Goal: Task Accomplishment & Management: Use online tool/utility

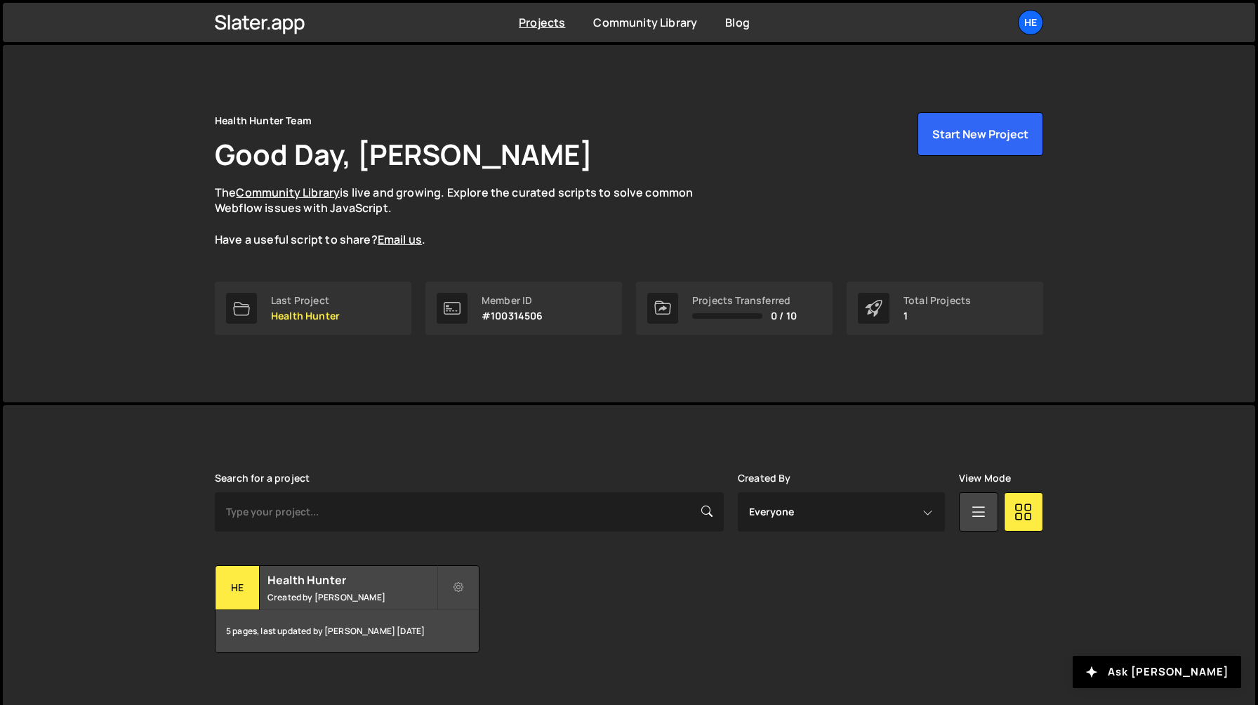
scroll to position [18, 0]
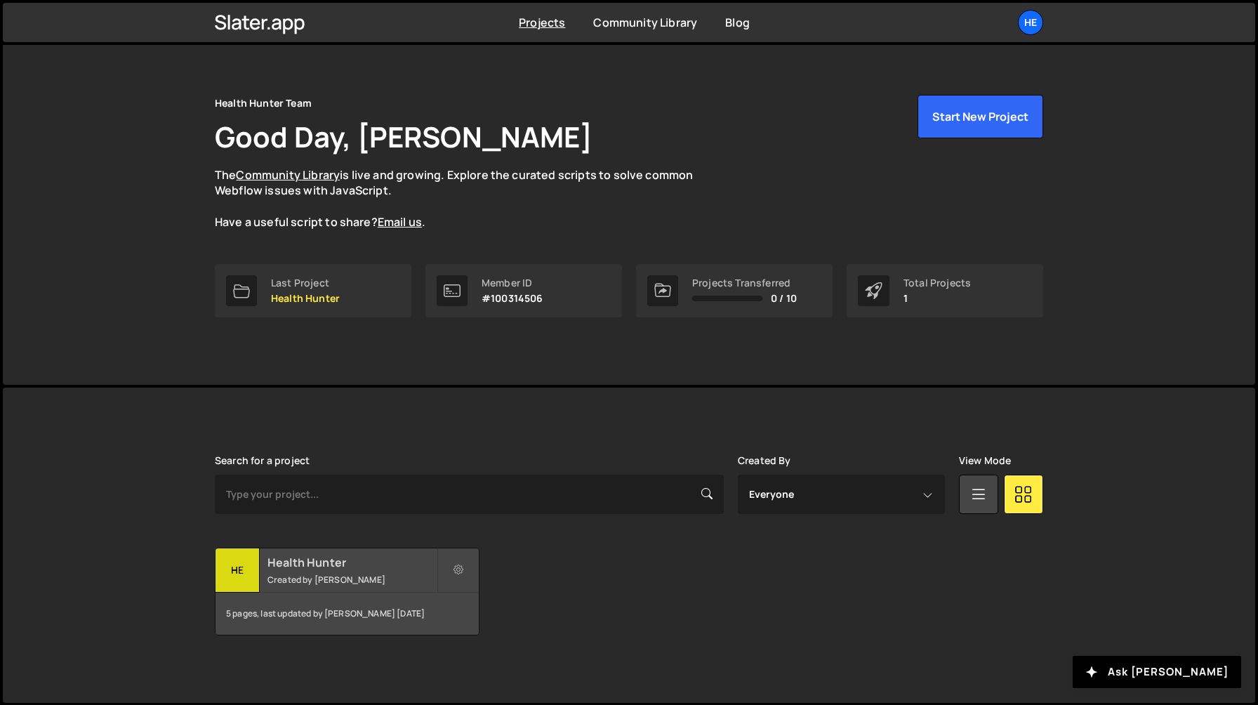
click at [332, 577] on small "Created by Sarah Mullens" at bounding box center [352, 580] width 169 height 12
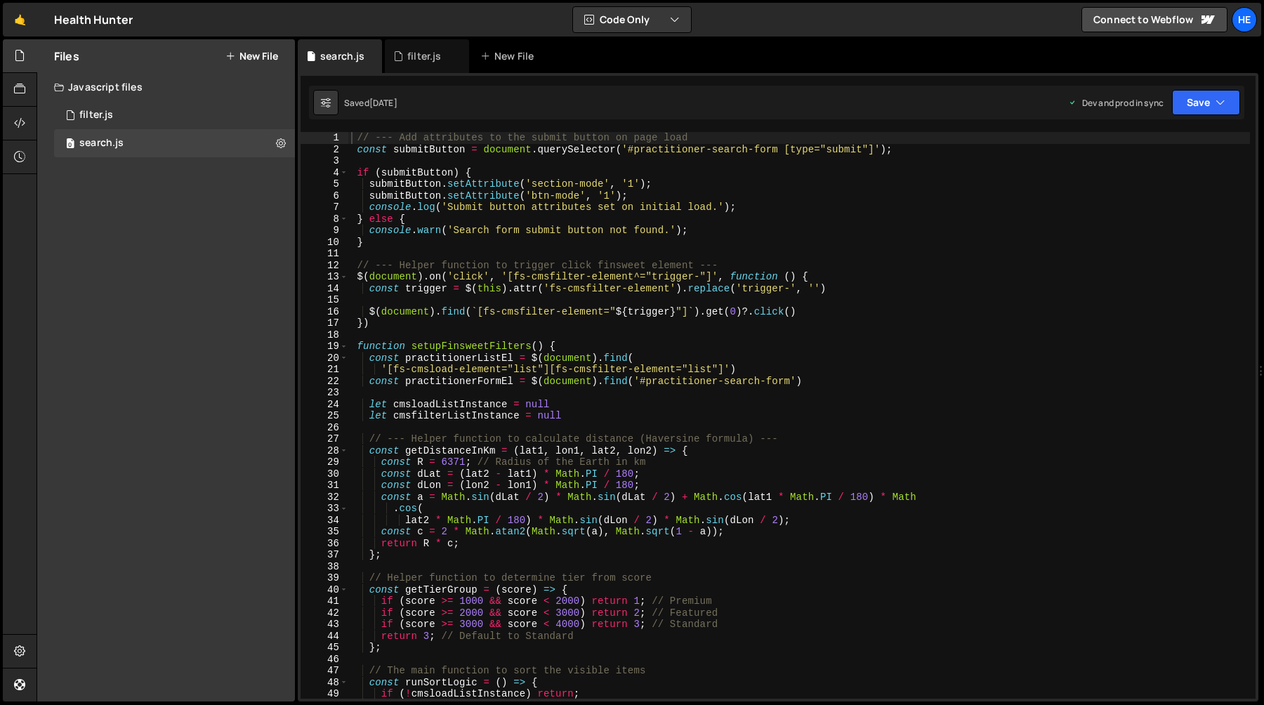
type textarea "// --- Helper function to trigger click finsweet element ---"
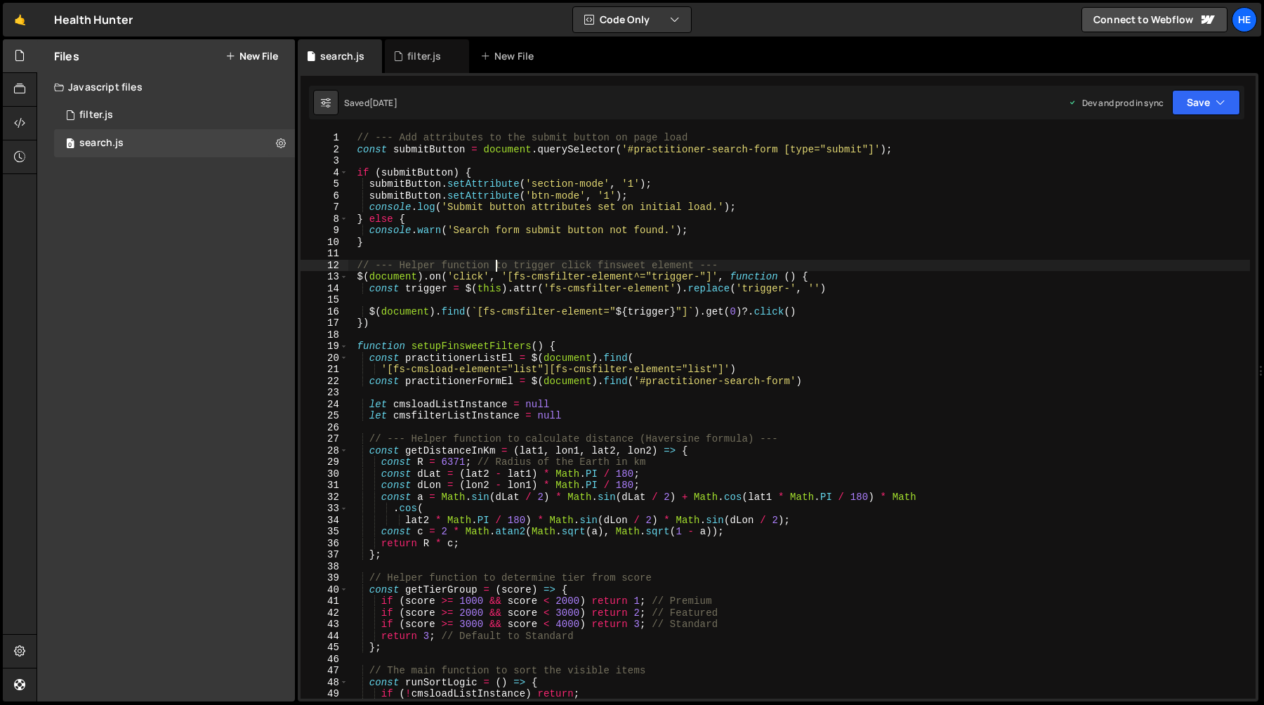
click at [494, 268] on div "// --- Add attributes to the submit button on page load const submitButton = do…" at bounding box center [799, 427] width 902 height 590
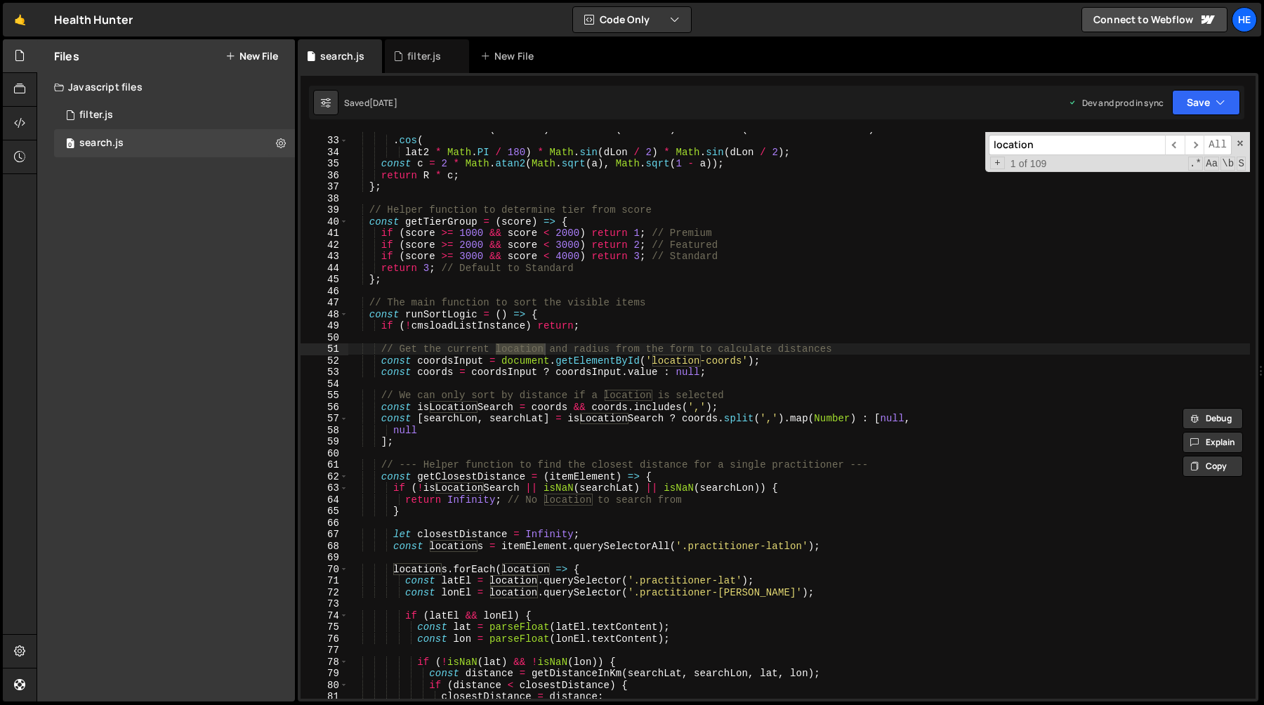
scroll to position [387, 0]
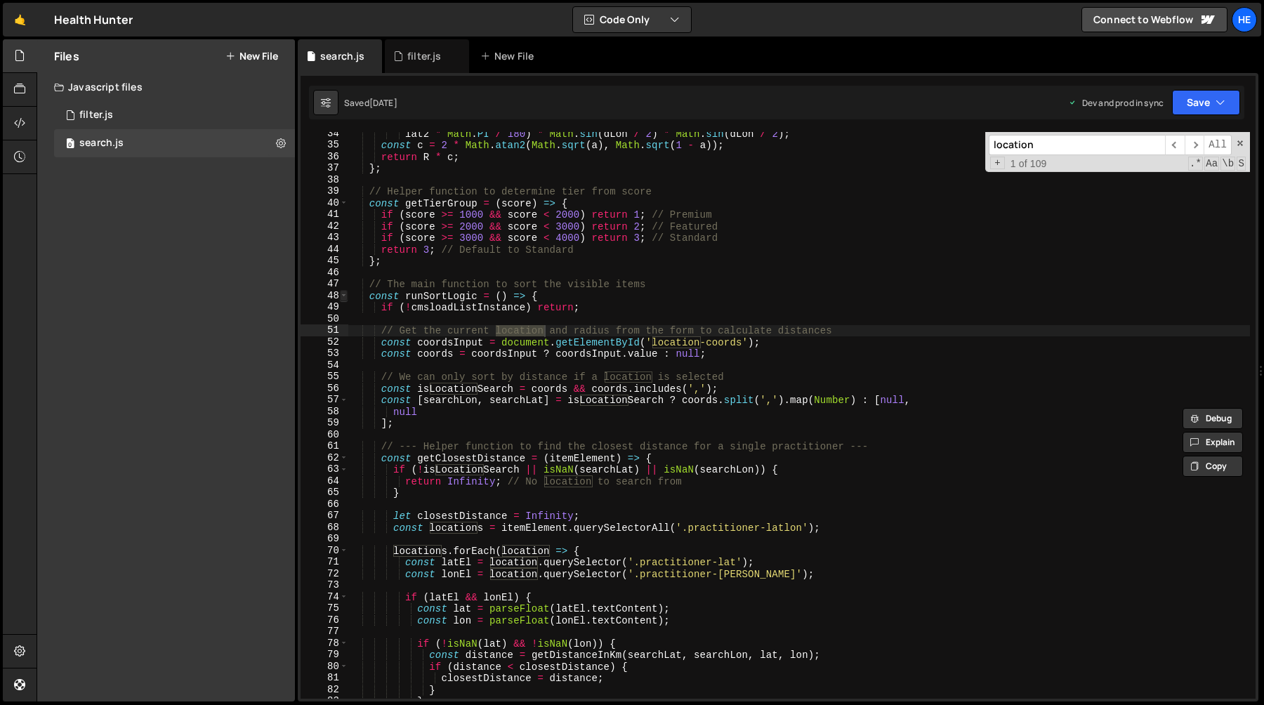
type input "location"
click at [343, 294] on span at bounding box center [344, 296] width 8 height 12
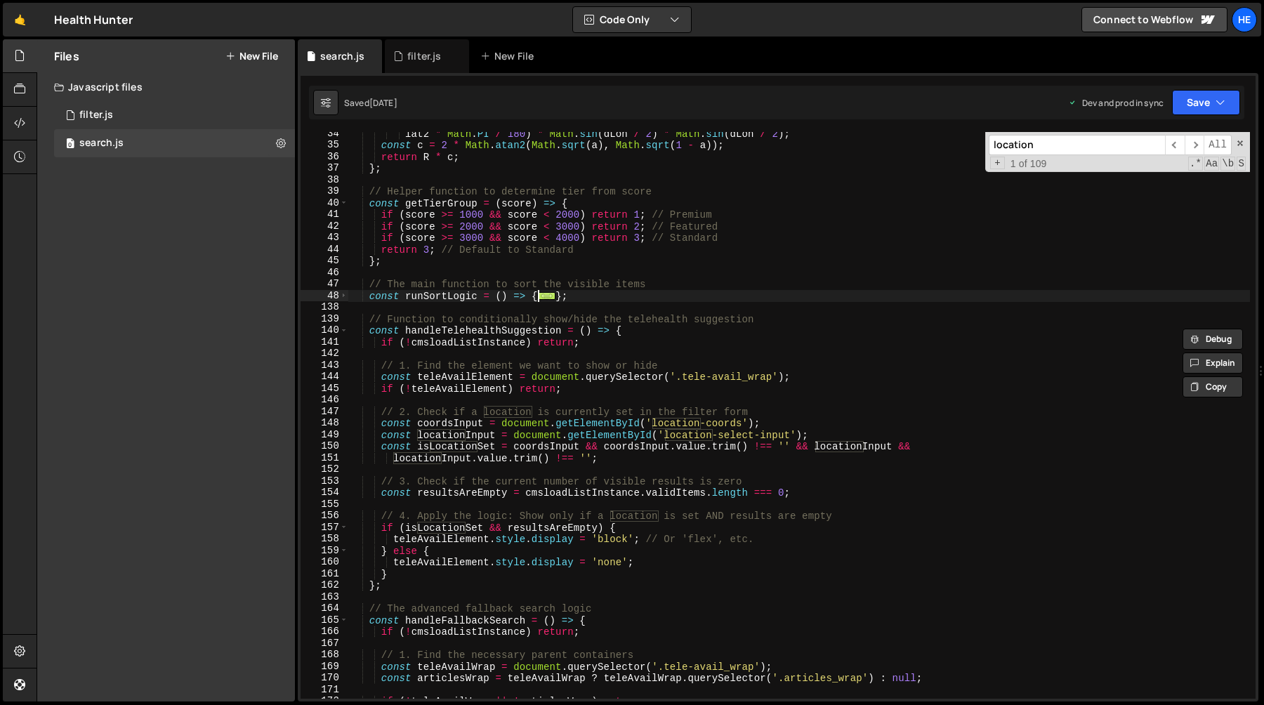
click at [430, 296] on div "lat2 * Math . PI / 180 ) * Math . sin ( dLon / 2 ) * Math . sin ( dLon / 2 ) ; …" at bounding box center [799, 423] width 902 height 590
type textarea "const runSortLogic = () => {"
click at [430, 296] on div "lat2 * Math . PI / 180 ) * Math . sin ( dLon / 2 ) * Math . sin ( dLon / 2 ) ; …" at bounding box center [799, 423] width 902 height 590
type input "runSortLogic"
click at [1191, 148] on span "​" at bounding box center [1195, 145] width 20 height 20
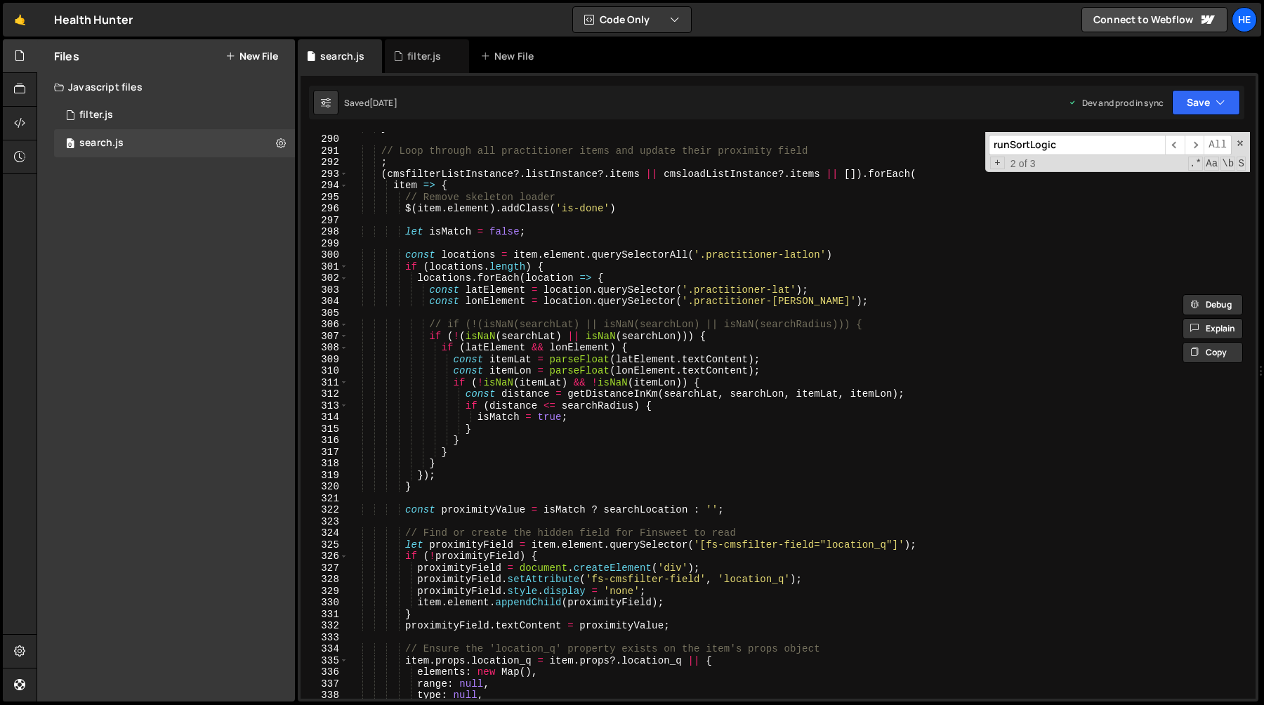
scroll to position [2316, 0]
click at [507, 295] on div "} // Loop through all practitioner items and update their proximity field ; ( c…" at bounding box center [799, 416] width 902 height 590
click at [577, 270] on div "} // Loop through all practitioner items and update their proximity field ; ( c…" at bounding box center [799, 416] width 902 height 590
click at [630, 254] on div "} // Loop through all practitioner items and update their proximity field ; ( c…" at bounding box center [799, 416] width 902 height 590
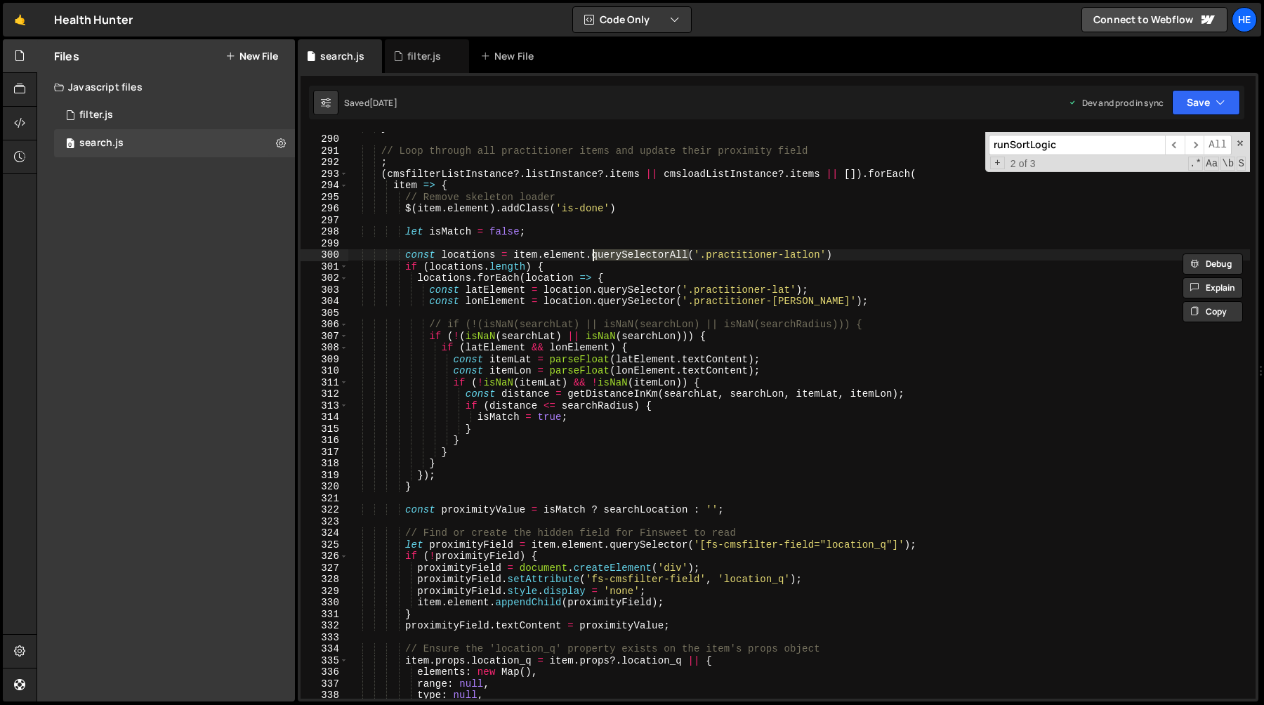
click at [881, 254] on div "} // Loop through all practitioner items and update their proximity field ; ( c…" at bounding box center [799, 416] width 902 height 590
click at [406, 259] on div "} // Loop through all practitioner items and update their proximity field ; ( c…" at bounding box center [799, 416] width 902 height 590
click at [612, 255] on div "} // Loop through all practitioner items and update their proximity field ; ( c…" at bounding box center [799, 415] width 902 height 567
click at [612, 255] on div "} // Loop through all practitioner items and update their proximity field ; ( c…" at bounding box center [799, 416] width 902 height 590
click at [882, 256] on div "} // Loop through all practitioner items and update their proximity field ; ( c…" at bounding box center [799, 416] width 902 height 590
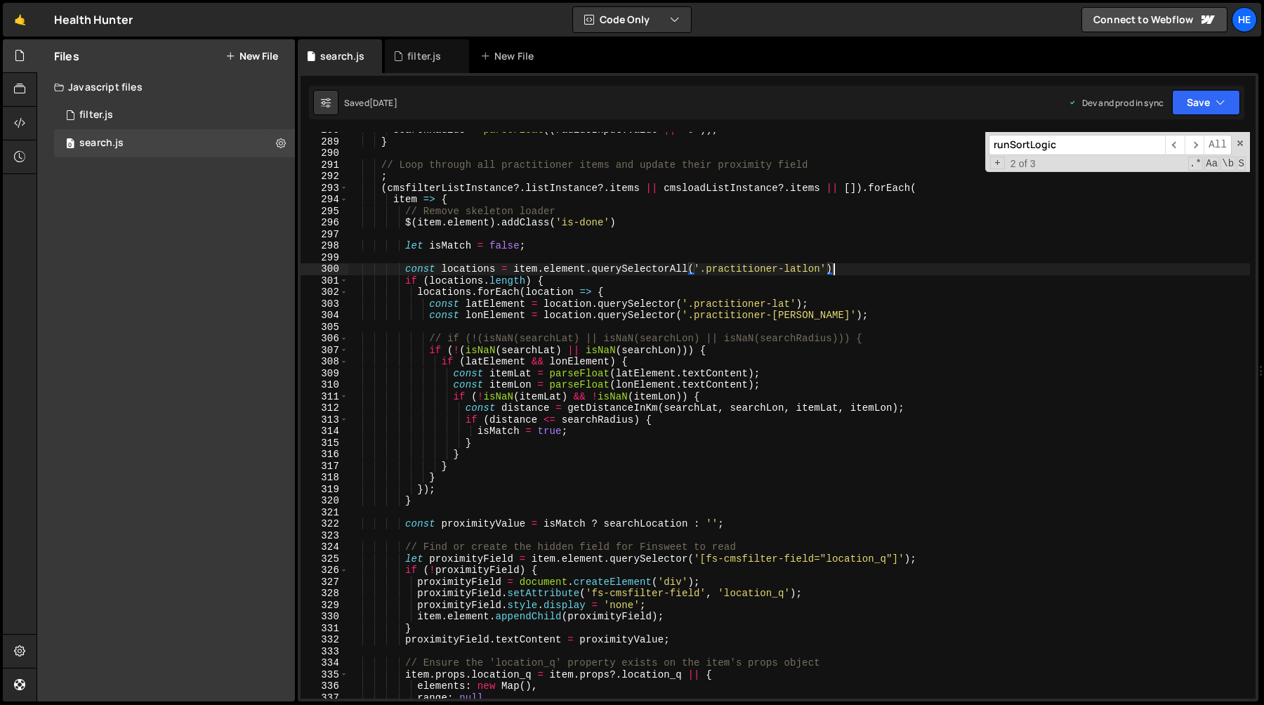
scroll to position [2302, 0]
click at [586, 431] on div "searchRadius = parseFloat (( radiusInput . value || '0' )) ; } // Loop through …" at bounding box center [799, 419] width 902 height 590
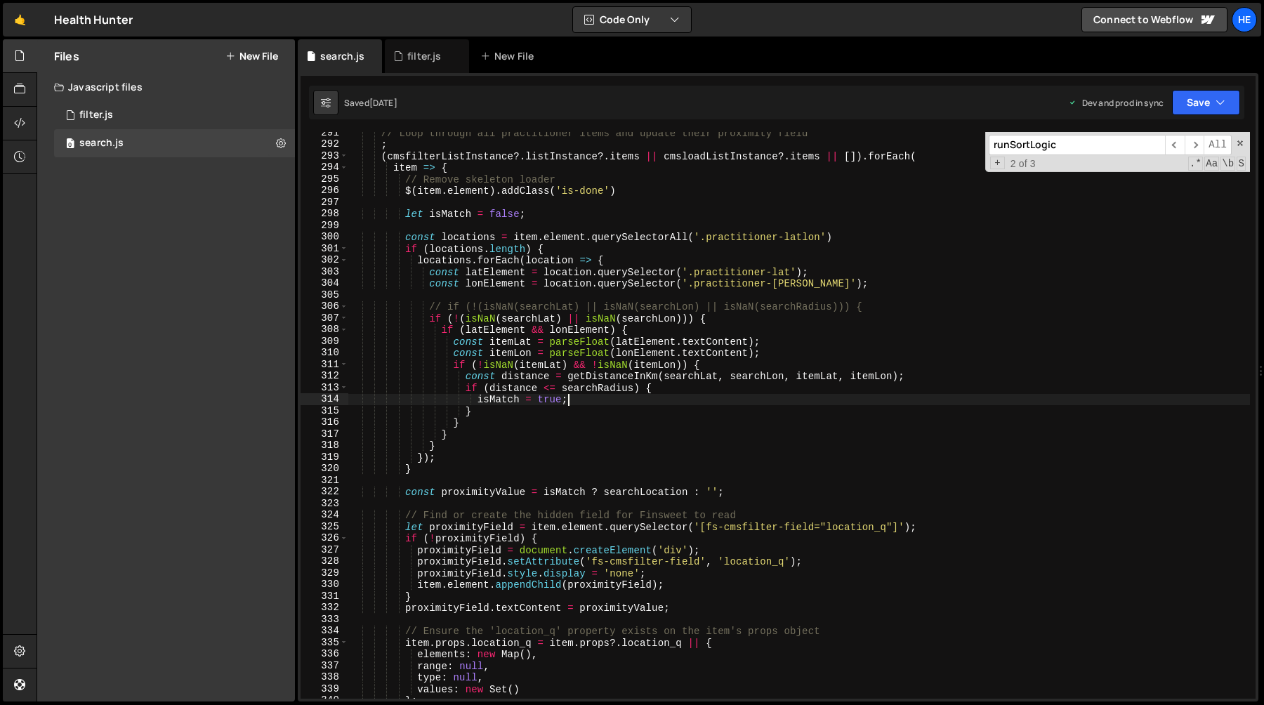
scroll to position [2334, 0]
click at [407, 242] on div "// Loop through all practitioner items and update their proximity field ; ( cms…" at bounding box center [799, 423] width 902 height 590
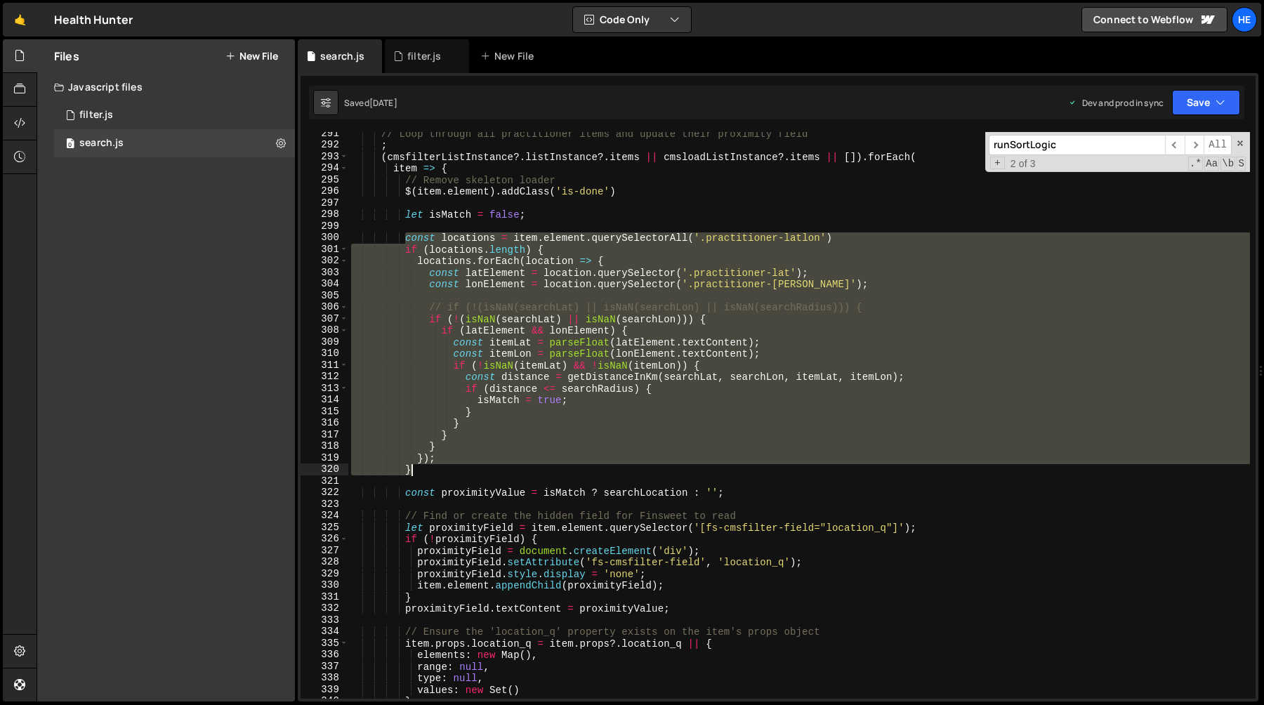
click at [443, 468] on div "// Loop through all practitioner items and update their proximity field ; ( cms…" at bounding box center [799, 423] width 902 height 590
click at [582, 250] on div "// Loop through all practitioner items and update their proximity field ; ( cms…" at bounding box center [799, 415] width 902 height 567
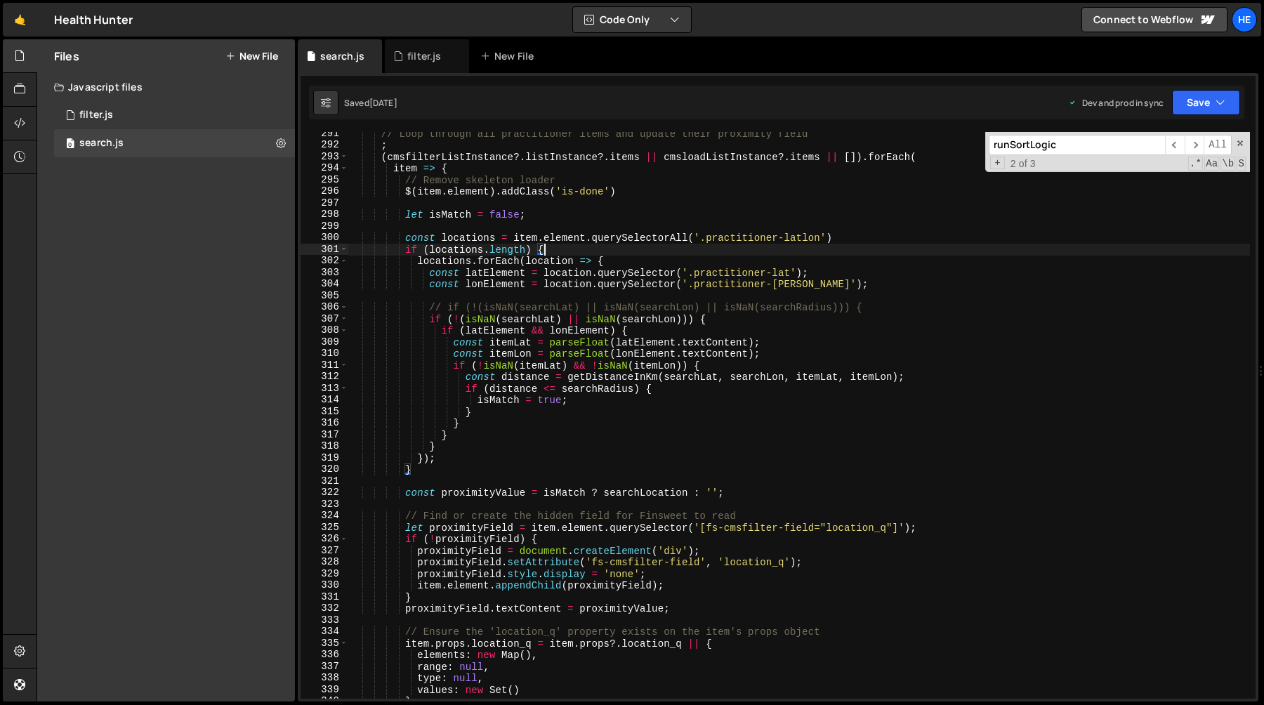
click at [405, 238] on div "// Loop through all practitioner items and update their proximity field ; ( cms…" at bounding box center [799, 423] width 902 height 590
click at [430, 476] on div "// Loop through all practitioner items and update their proximity field ; ( cms…" at bounding box center [799, 423] width 902 height 590
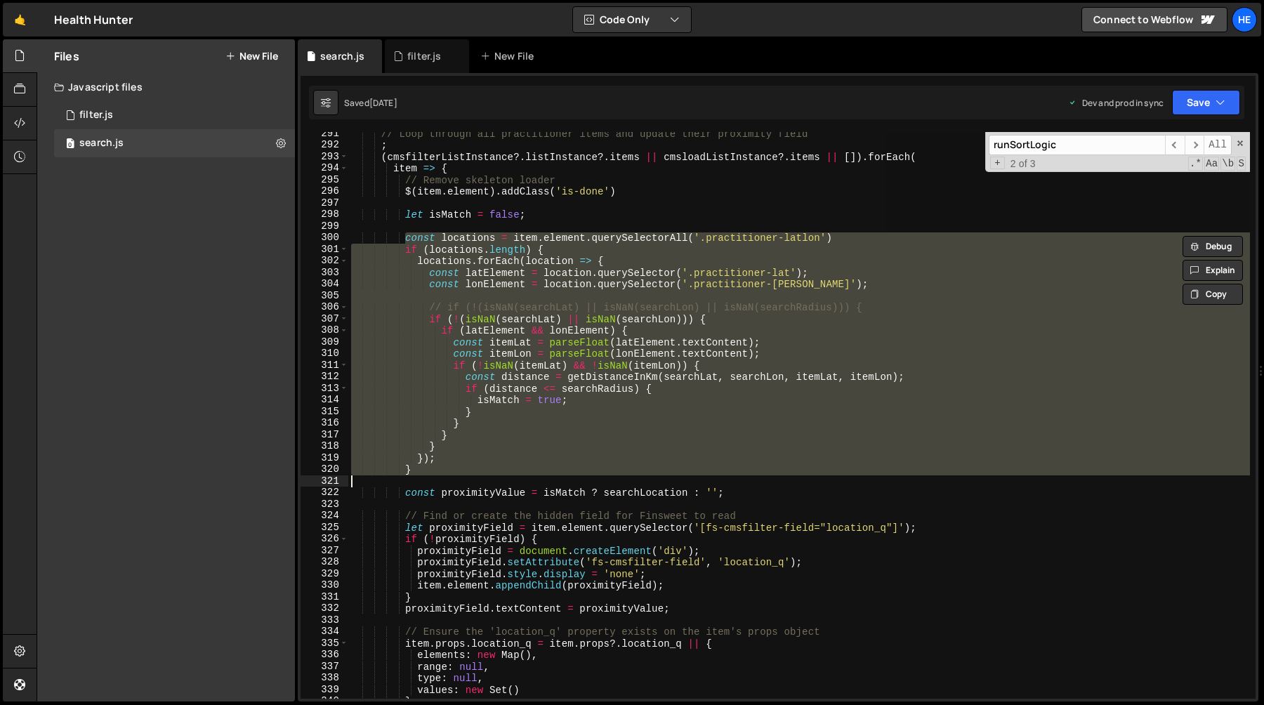
click at [590, 404] on div "// Loop through all practitioner items and update their proximity field ; ( cms…" at bounding box center [799, 415] width 902 height 567
type textarea "isMatch = true;"
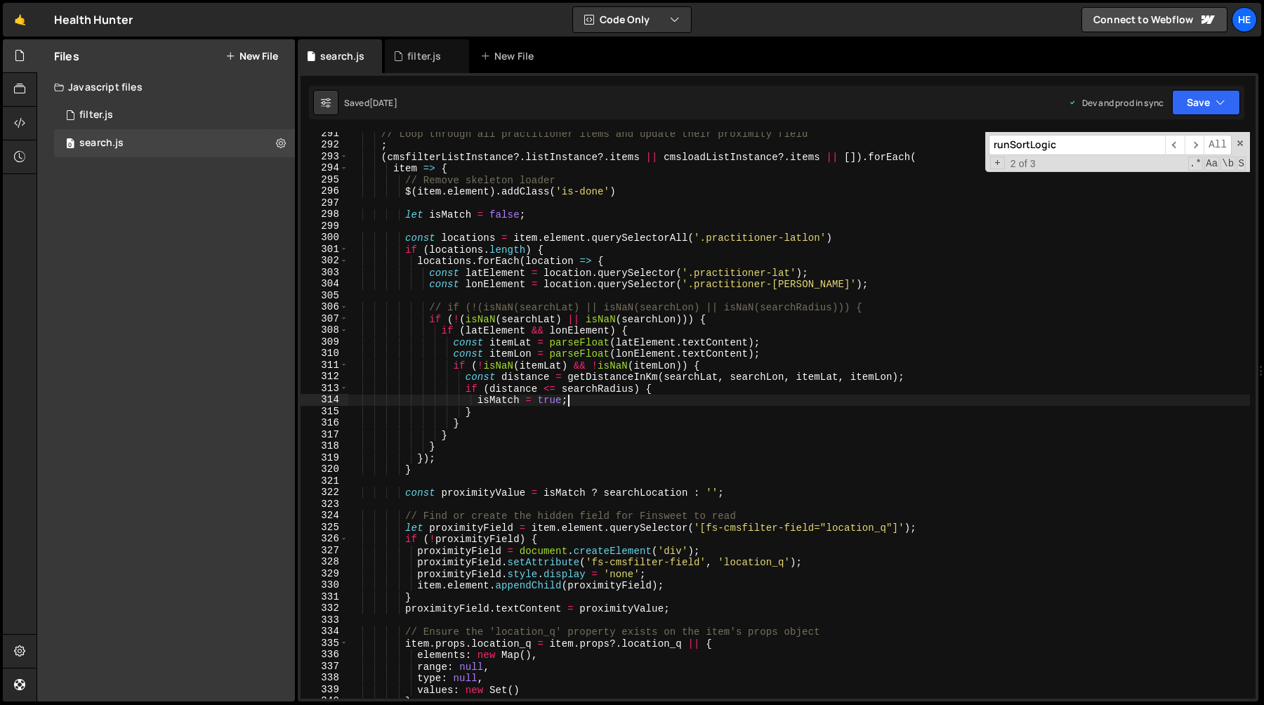
scroll to position [0, 8]
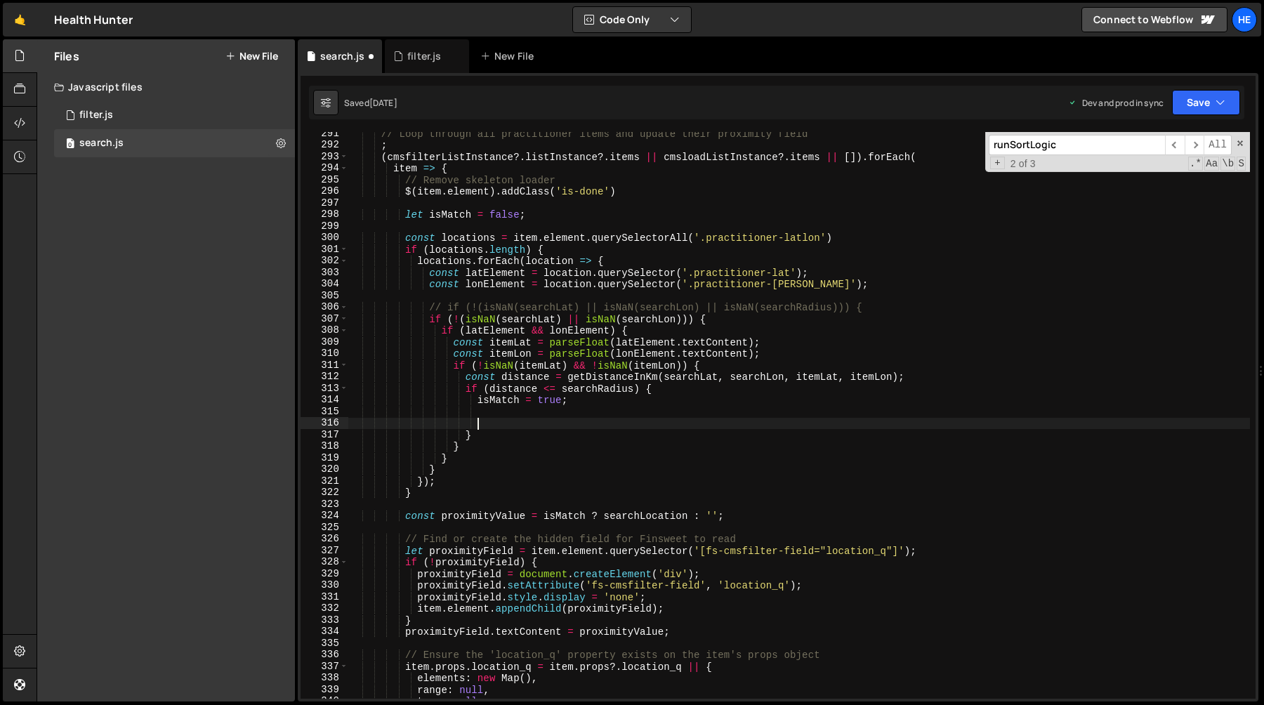
paste textarea "closestLocationElement = location.closest('.w-dyn-item');"
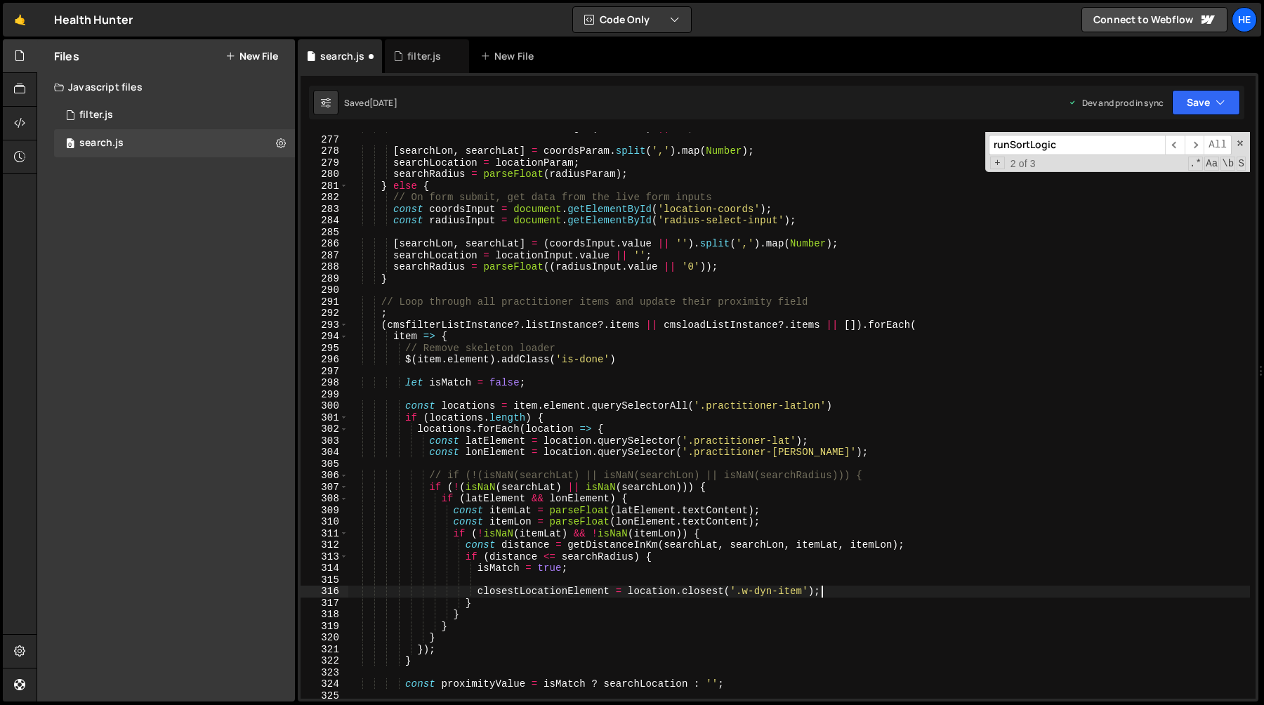
scroll to position [2165, 0]
click at [555, 382] on div "const radiusParam = urlParams . get ( 'radius' ) || '' ; [ searchLon , searchLa…" at bounding box center [799, 417] width 902 height 590
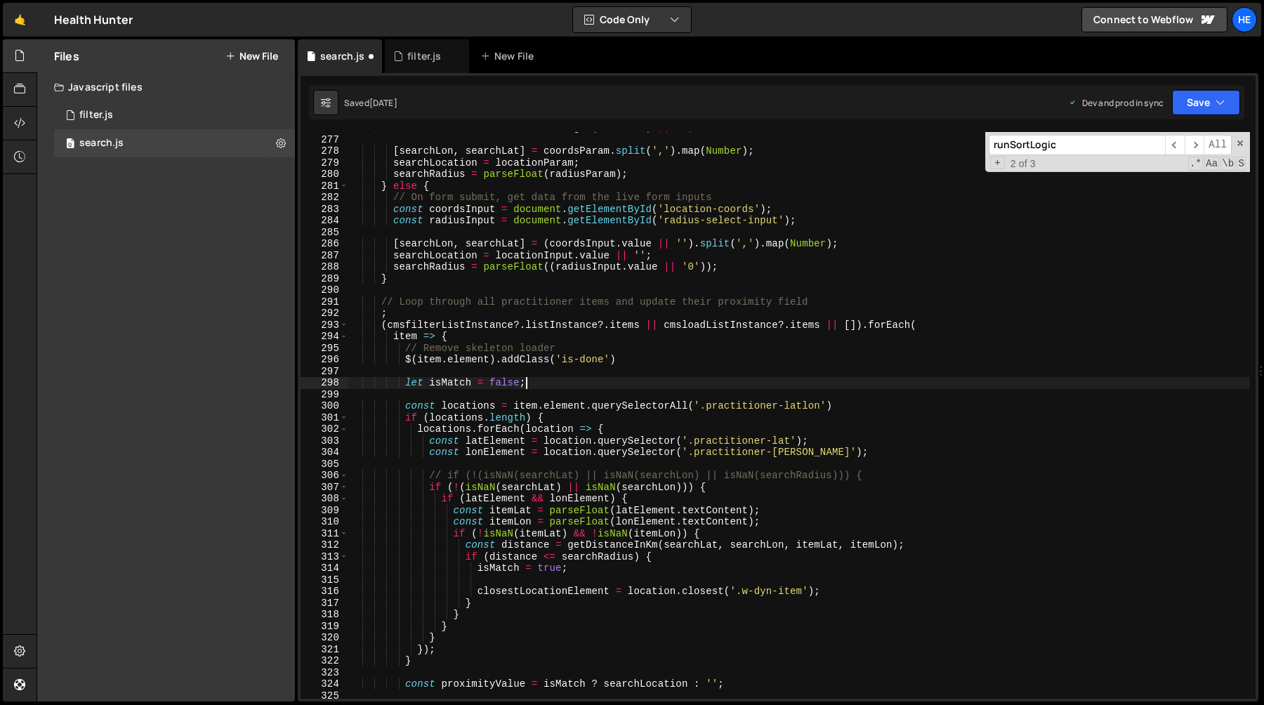
click at [553, 422] on div "const radiusParam = urlParams . get ( 'radius' ) || '' ; [ searchLon , searchLa…" at bounding box center [799, 417] width 902 height 590
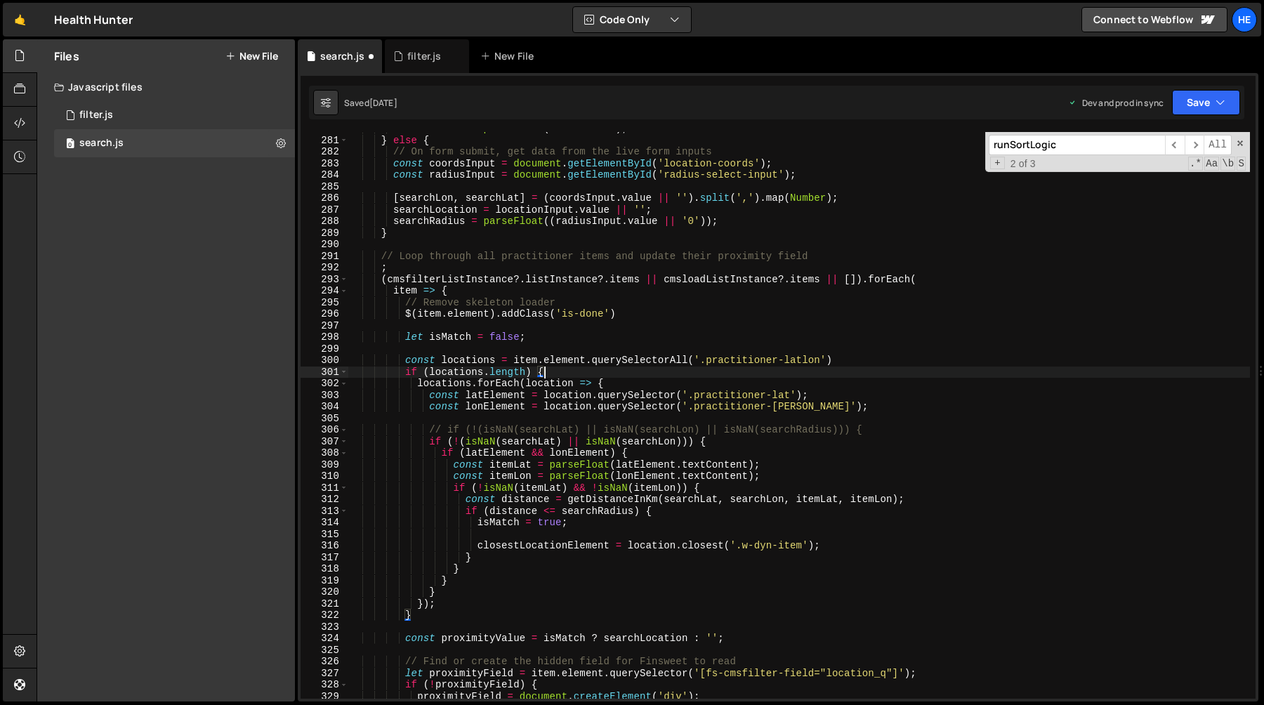
scroll to position [2222, 0]
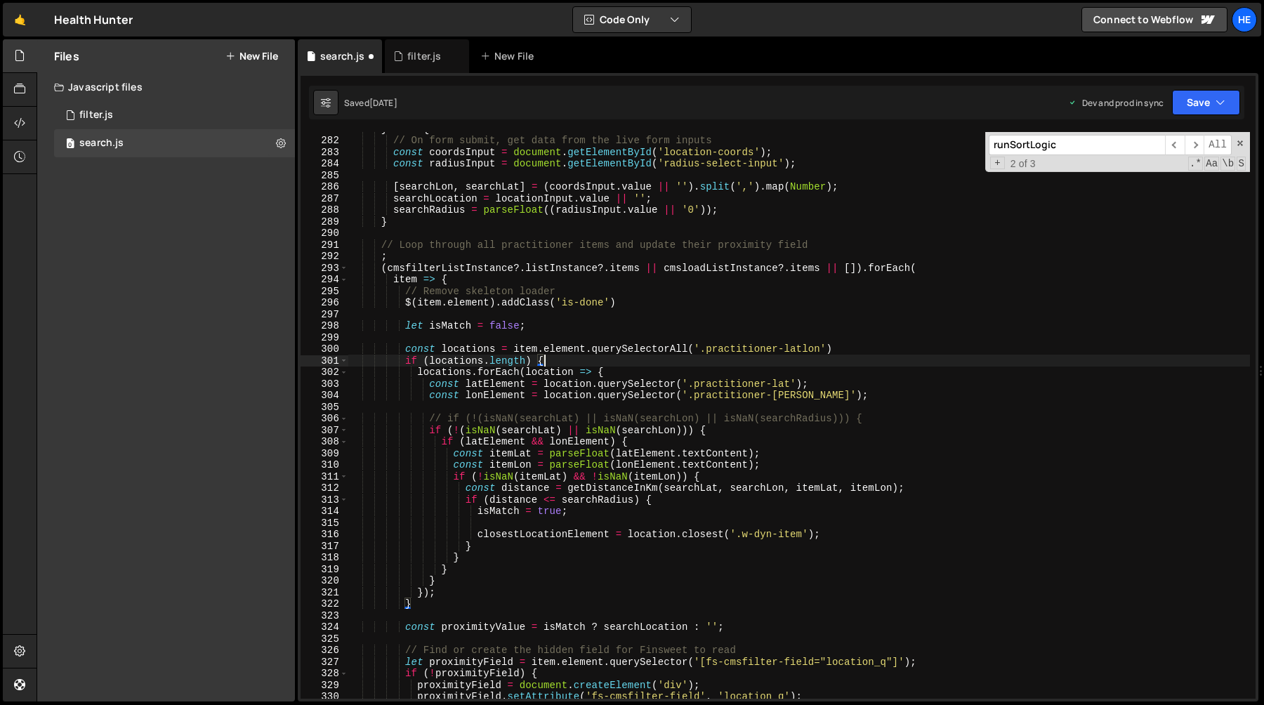
click at [551, 327] on div "} else { // On form submit, get data from the live form inputs const coordsInpu…" at bounding box center [799, 418] width 902 height 590
type textarea "let isMatch = false;"
paste textarea
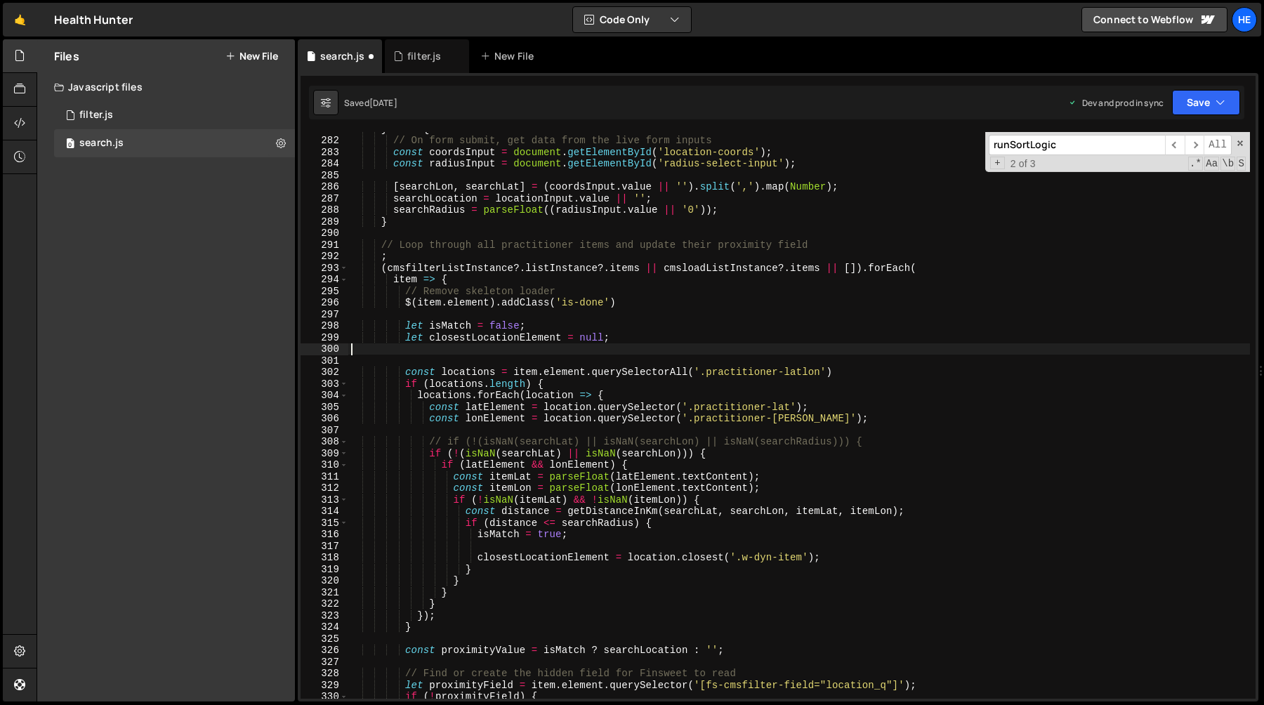
scroll to position [0, 0]
type textarea "let closestLocationElement = null;"
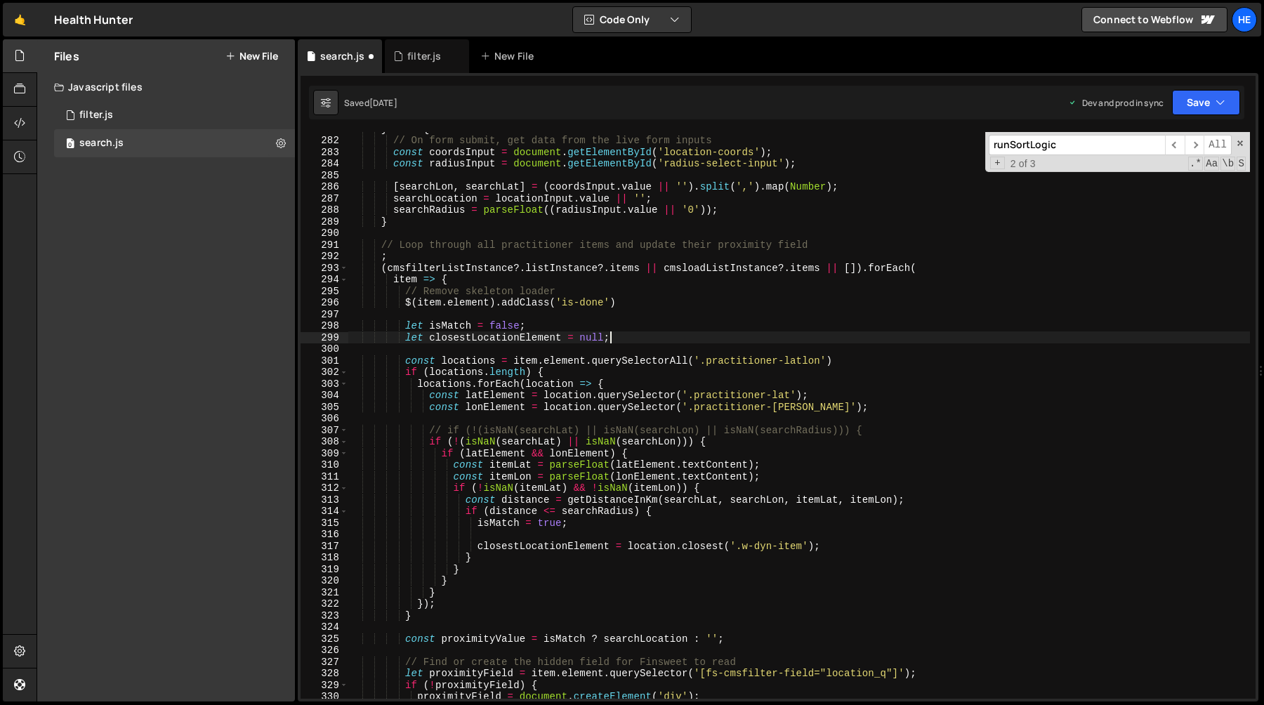
click at [503, 535] on div "} else { // On form submit, get data from the live form inputs const coordsInpu…" at bounding box center [799, 418] width 902 height 590
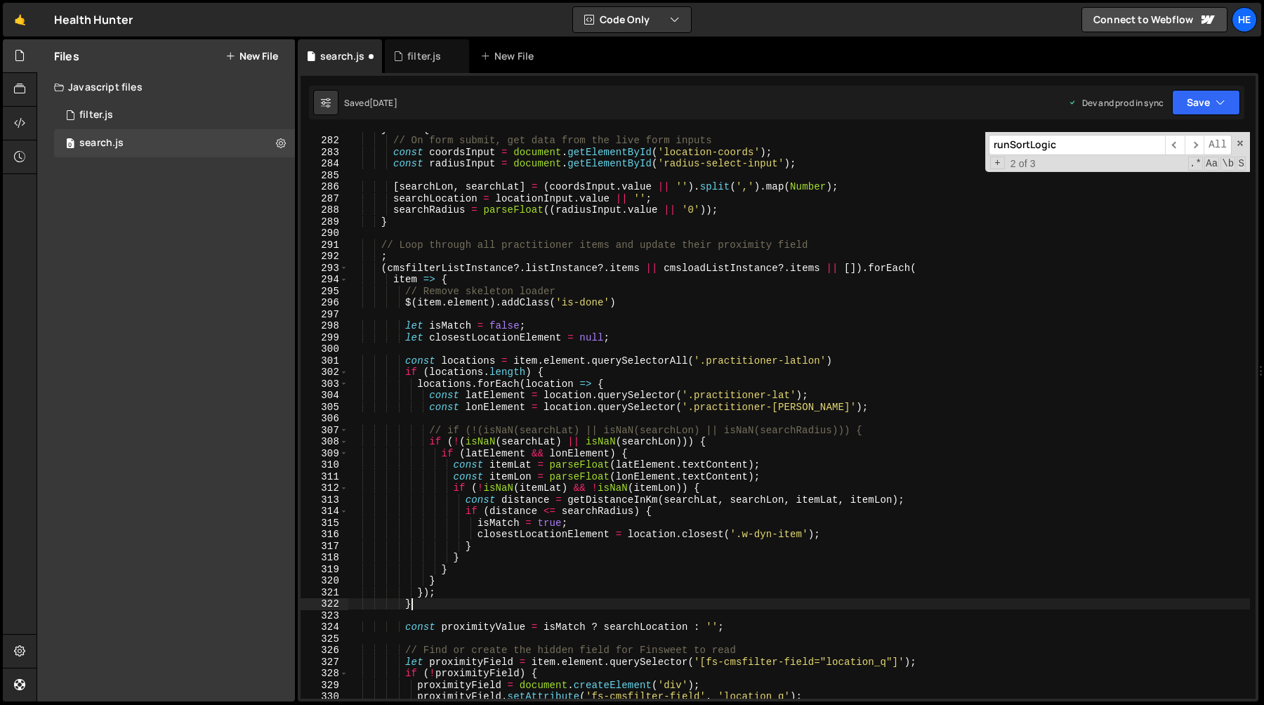
click at [435, 609] on div "} else { // On form submit, get data from the live form inputs const coordsInpu…" at bounding box center [799, 418] width 902 height 590
type textarea "}"
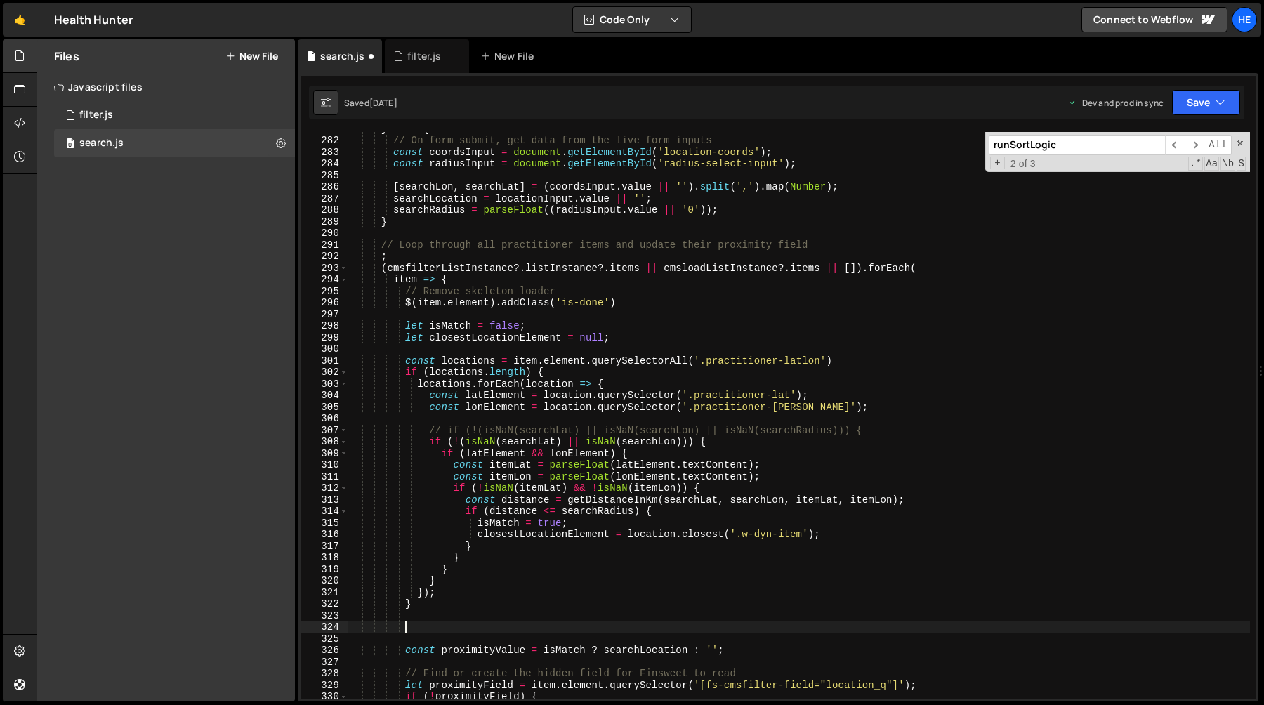
paste textarea "}"
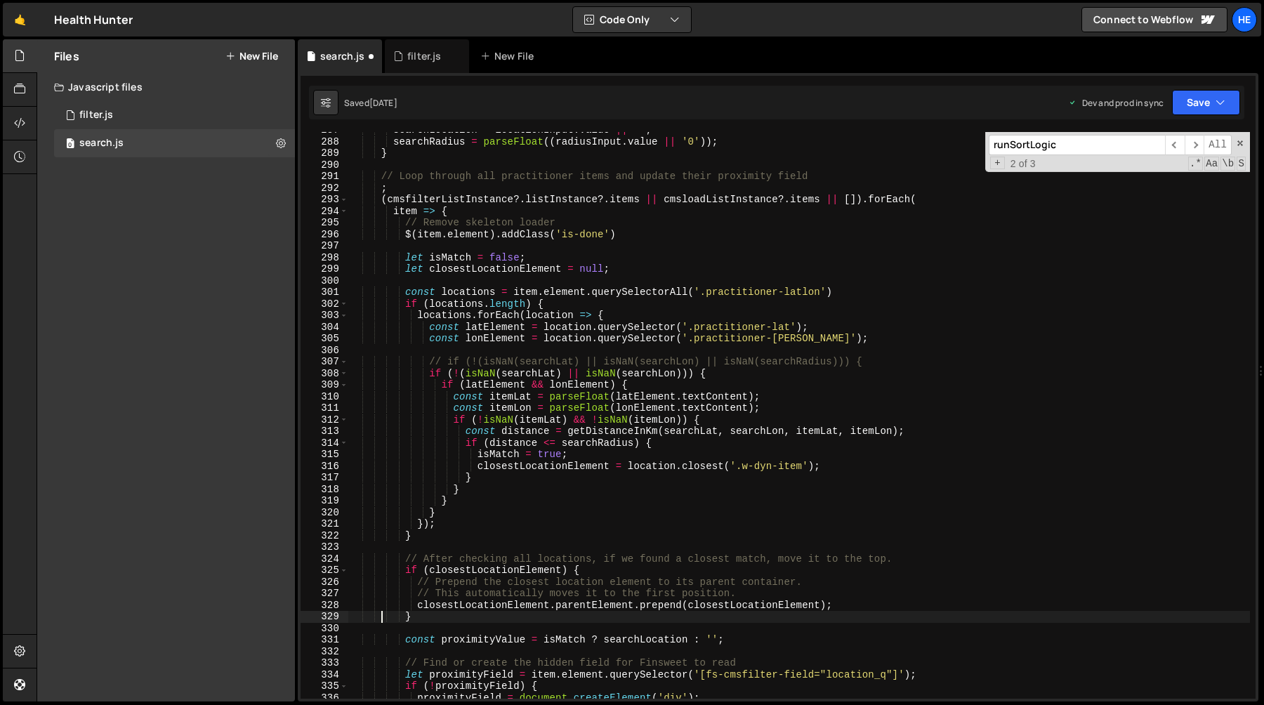
scroll to position [3329, 0]
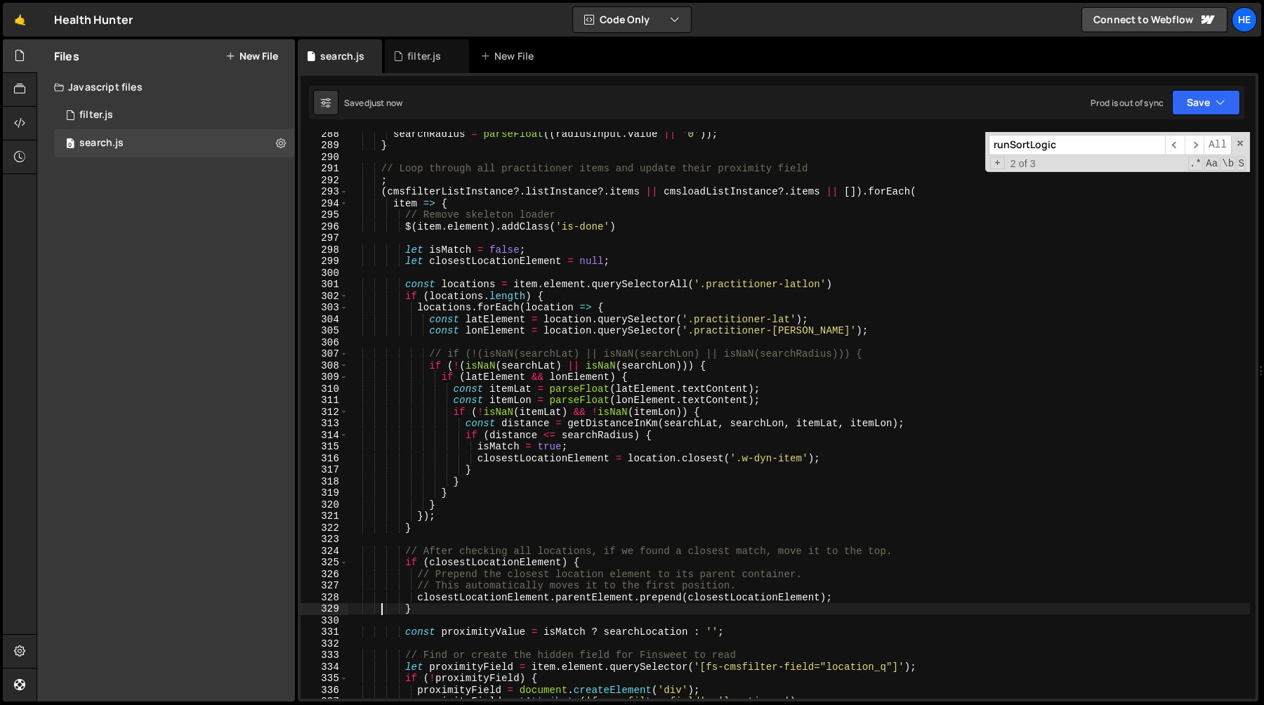
click at [457, 563] on div "searchRadius = parseFloat (( radiusInput . value || '0' )) ; } // Loop through …" at bounding box center [799, 423] width 902 height 590
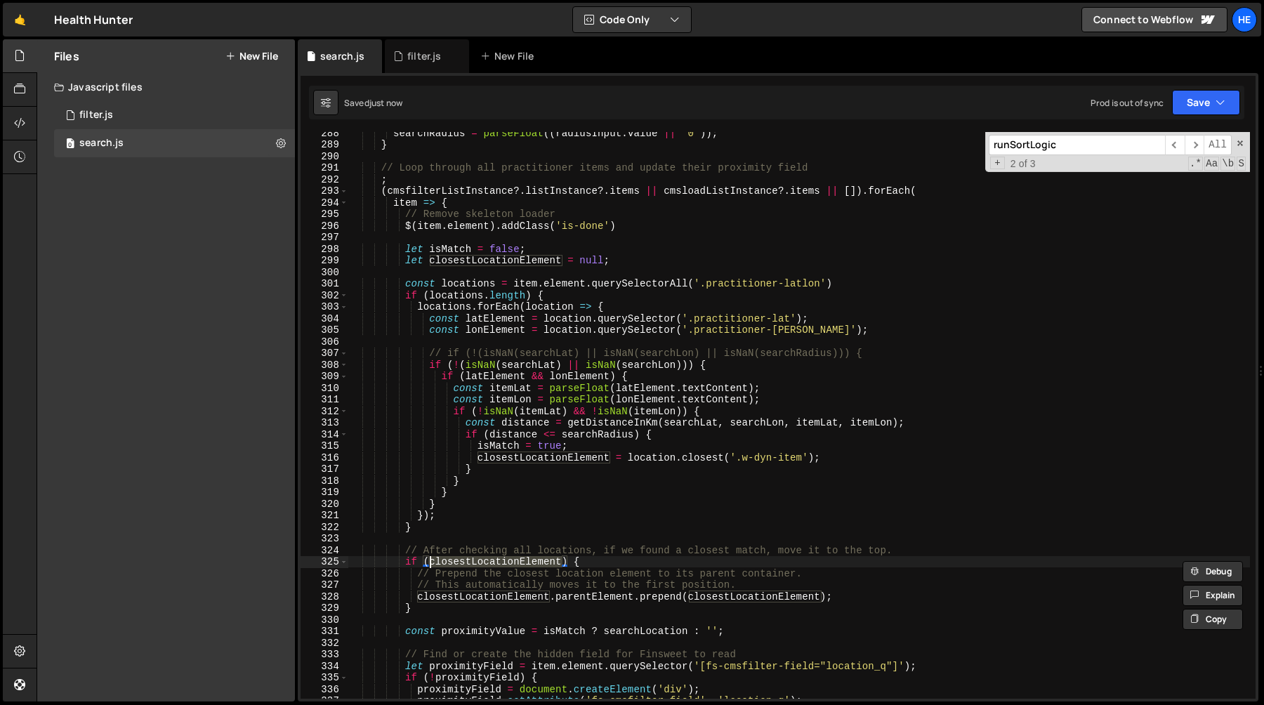
scroll to position [3348, 0]
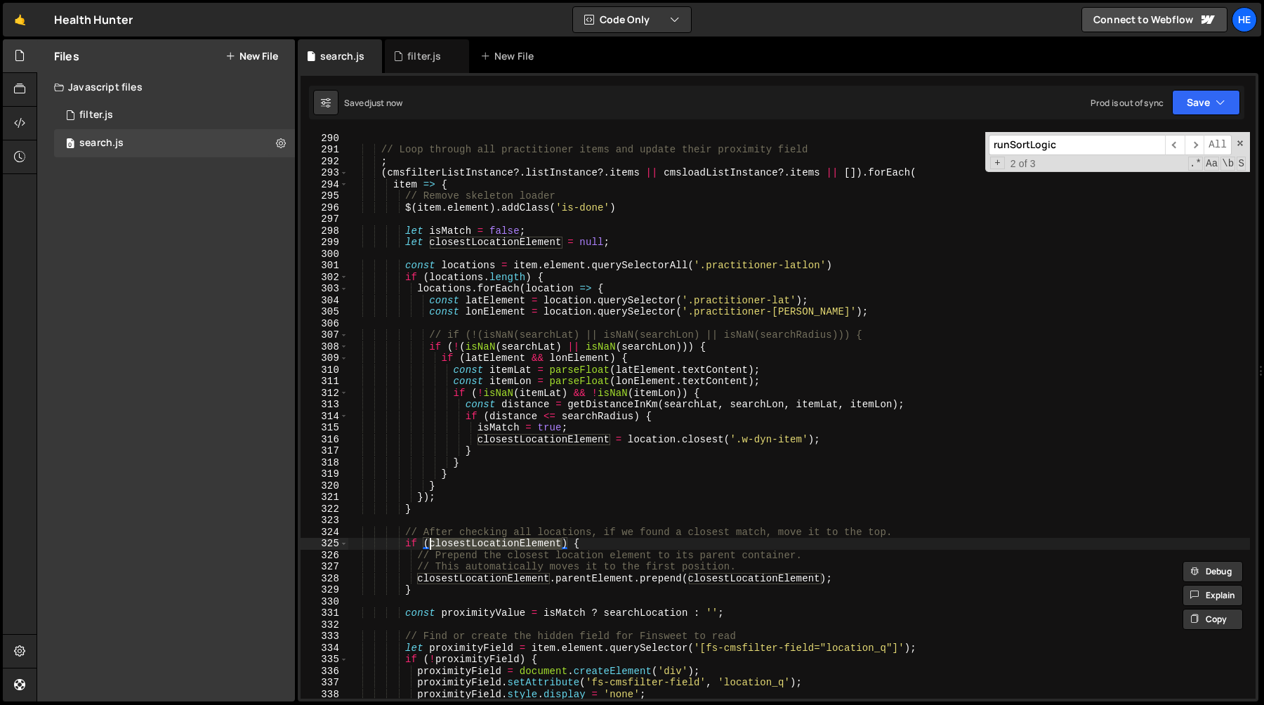
click at [520, 580] on div "} // Loop through all practitioner items and update their proximity field ; ( c…" at bounding box center [799, 416] width 902 height 590
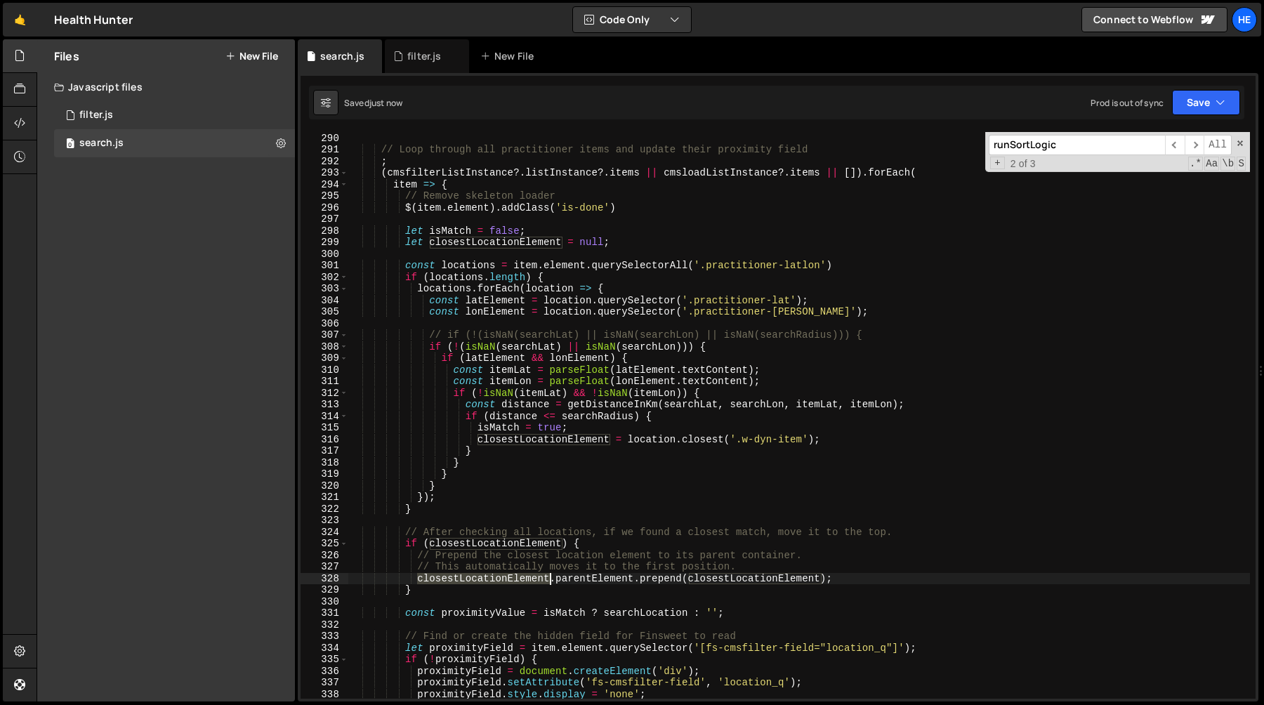
click at [520, 580] on div "} // Loop through all practitioner items and update their proximity field ; ( c…" at bounding box center [799, 416] width 902 height 590
click at [581, 580] on div "} // Loop through all practitioner items and update their proximity field ; ( c…" at bounding box center [799, 416] width 902 height 590
click at [661, 572] on div "} // Loop through all practitioner items and update their proximity field ; ( c…" at bounding box center [799, 416] width 902 height 590
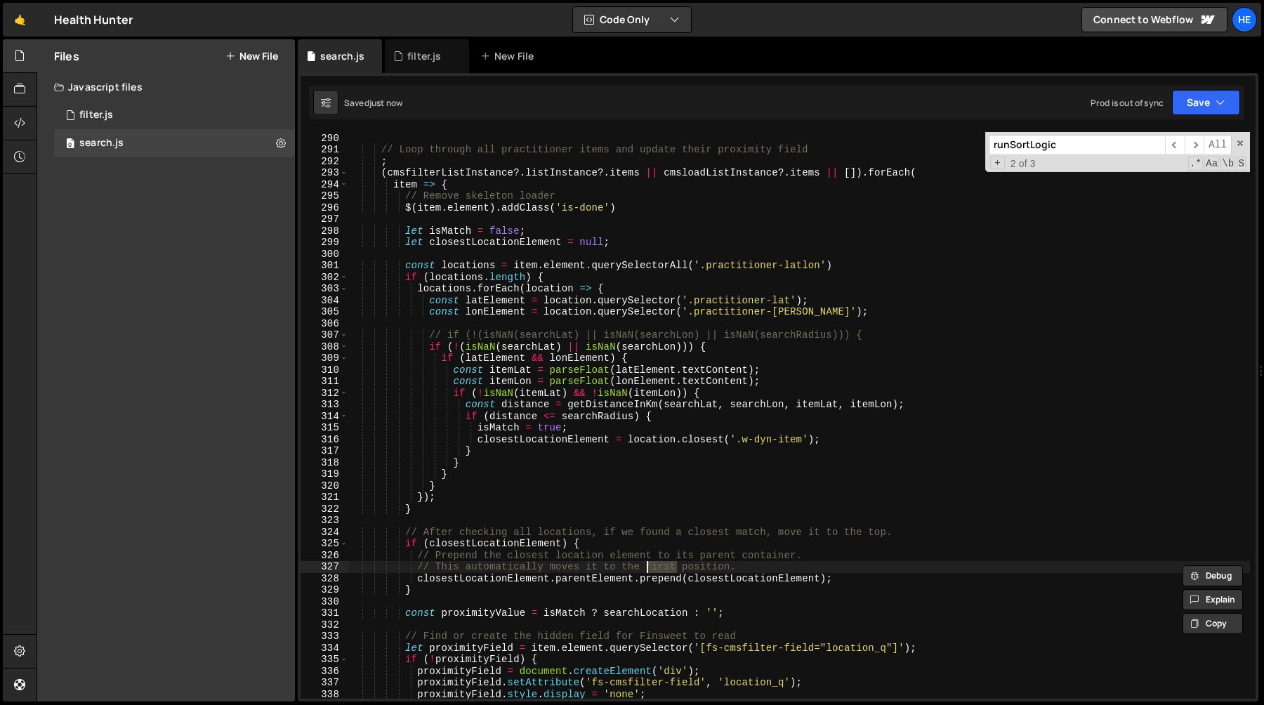
click at [767, 572] on div "} // Loop through all practitioner items and update their proximity field ; ( c…" at bounding box center [799, 416] width 902 height 590
click at [758, 586] on div "} // Loop through all practitioner items and update their proximity field ; ( c…" at bounding box center [799, 416] width 902 height 590
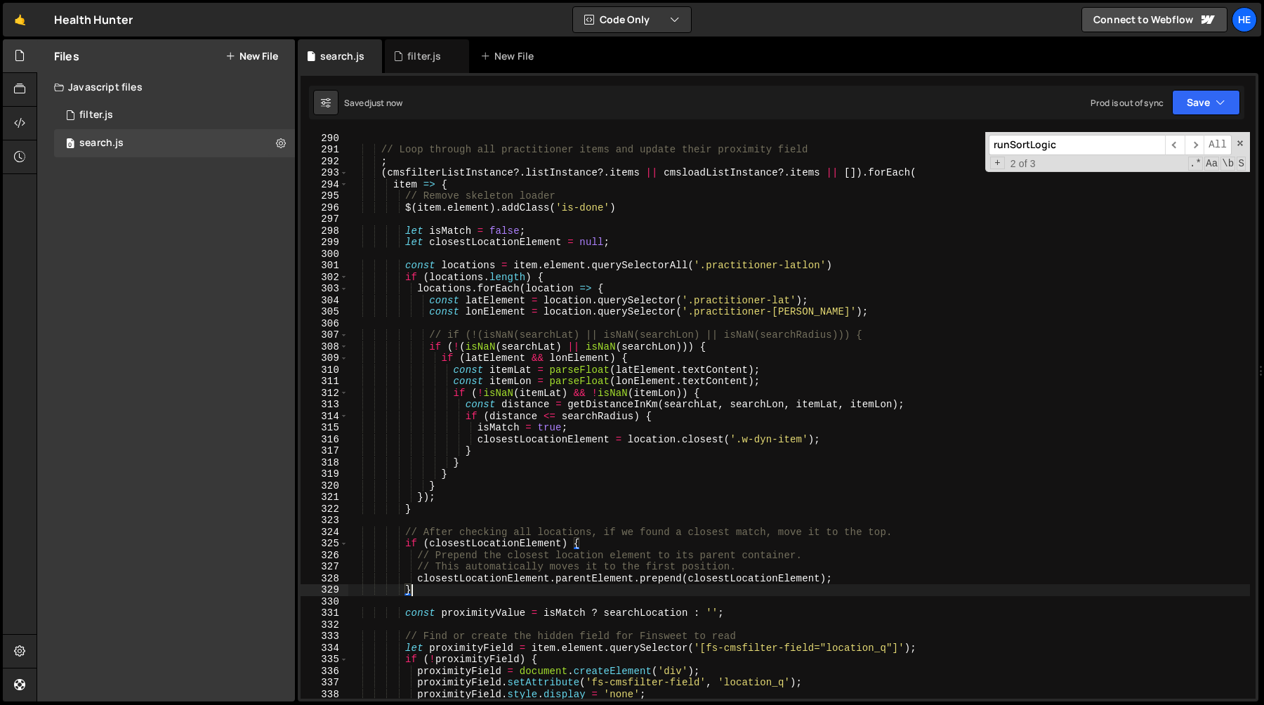
click at [758, 586] on div "} // Loop through all practitioner items and update their proximity field ; ( c…" at bounding box center [799, 416] width 902 height 590
click at [813, 512] on div "} // Loop through all practitioner items and update their proximity field ; ( c…" at bounding box center [799, 416] width 902 height 590
type textarea "}"
click at [1215, 115] on div "Saved just now Prod is out of sync Upgrade to Edit Save Save to Staging S Saved…" at bounding box center [776, 103] width 935 height 34
click at [1215, 108] on button "Save" at bounding box center [1206, 102] width 68 height 25
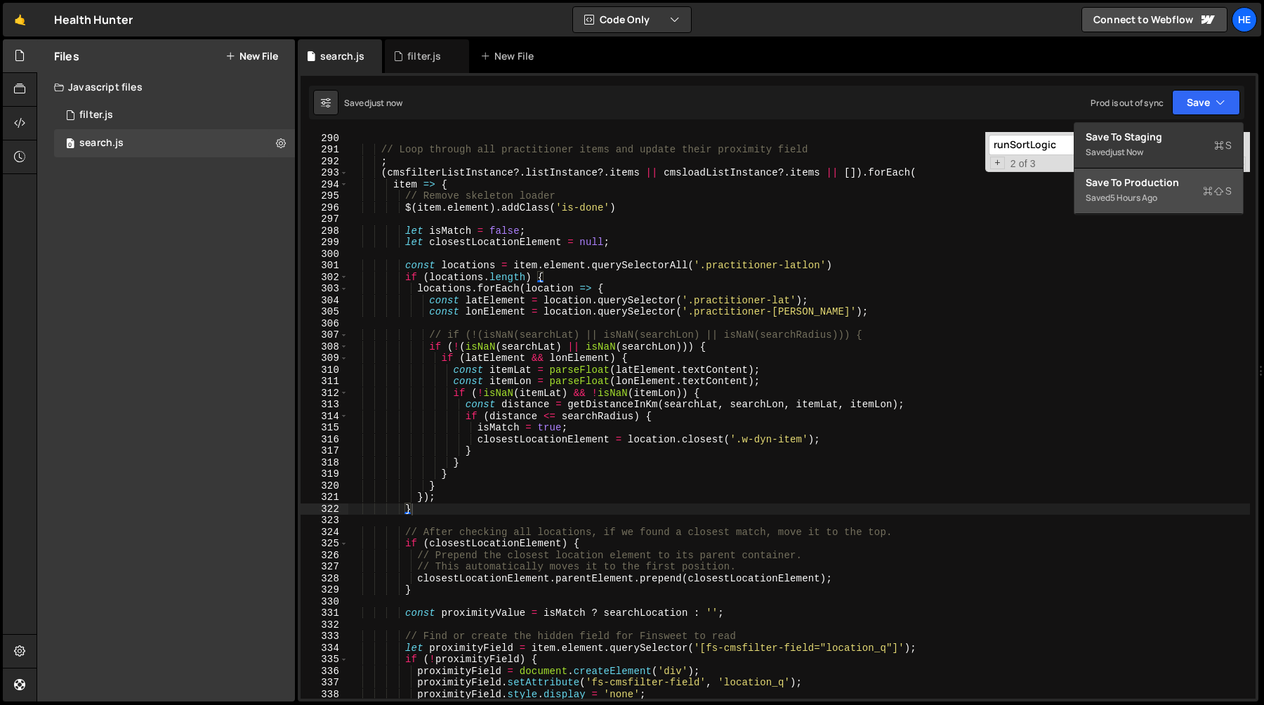
click at [1162, 189] on div "Save to Production S" at bounding box center [1159, 183] width 146 height 14
